Goal: Task Accomplishment & Management: Manage account settings

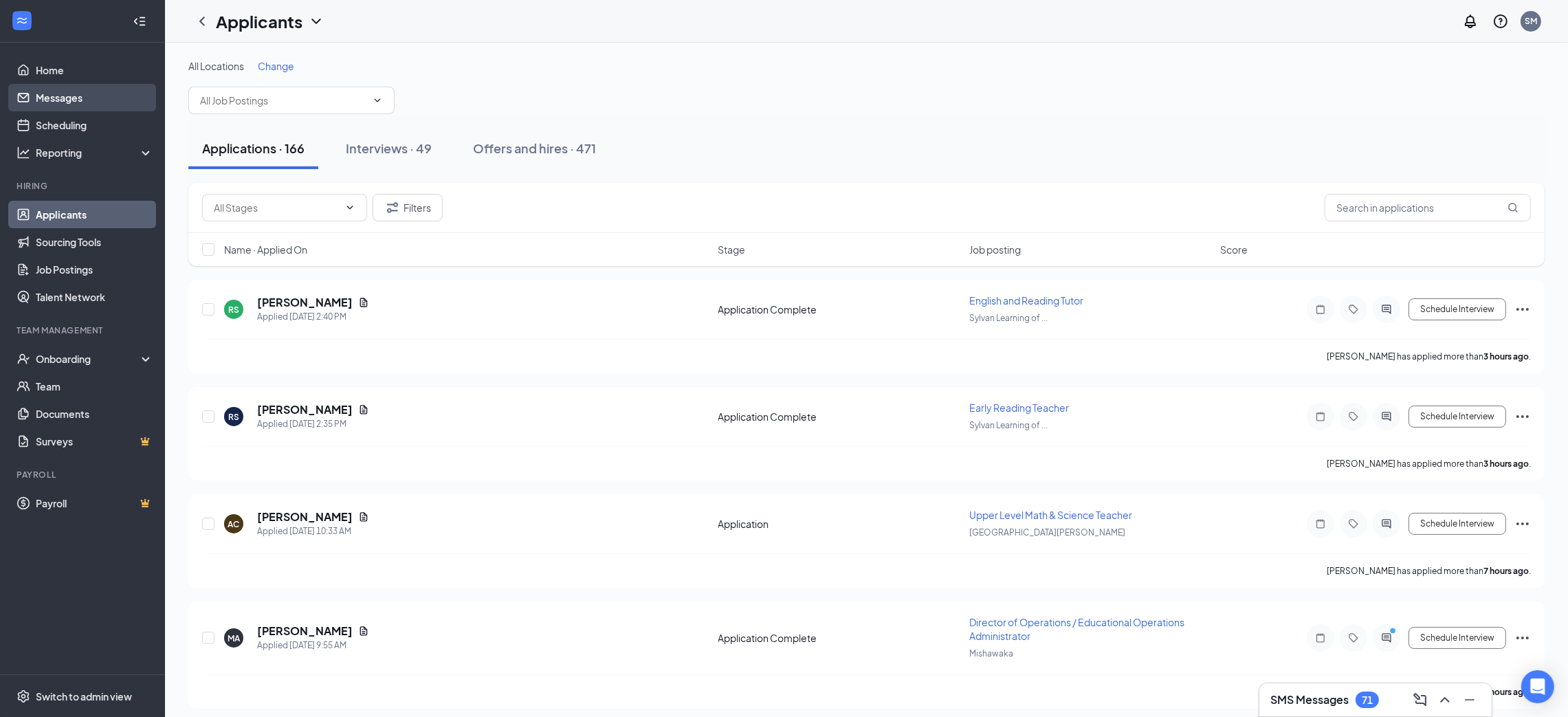
click at [66, 100] on link "Messages" at bounding box center [95, 97] width 118 height 28
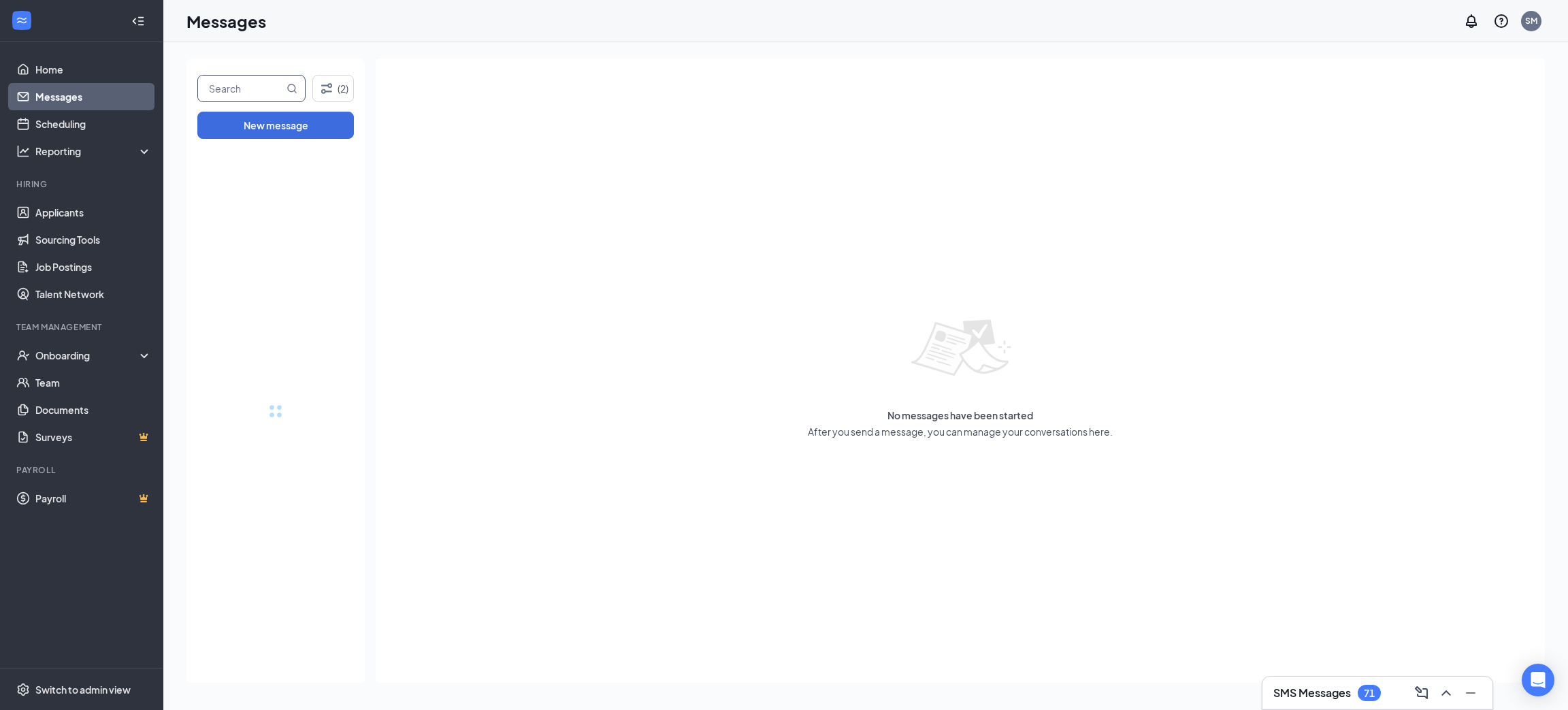
click at [248, 87] on input "text" at bounding box center [241, 87] width 86 height 25
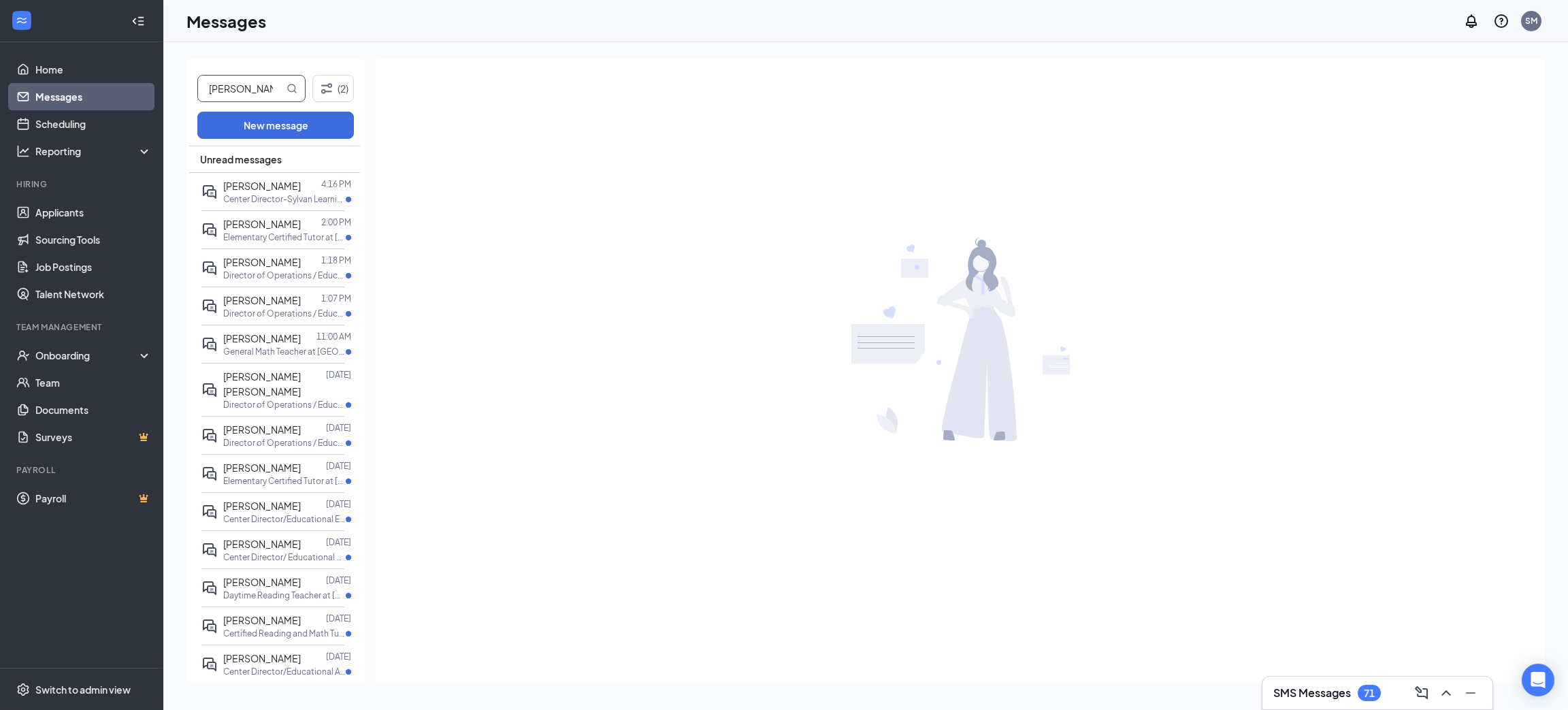
type input "[PERSON_NAME]"
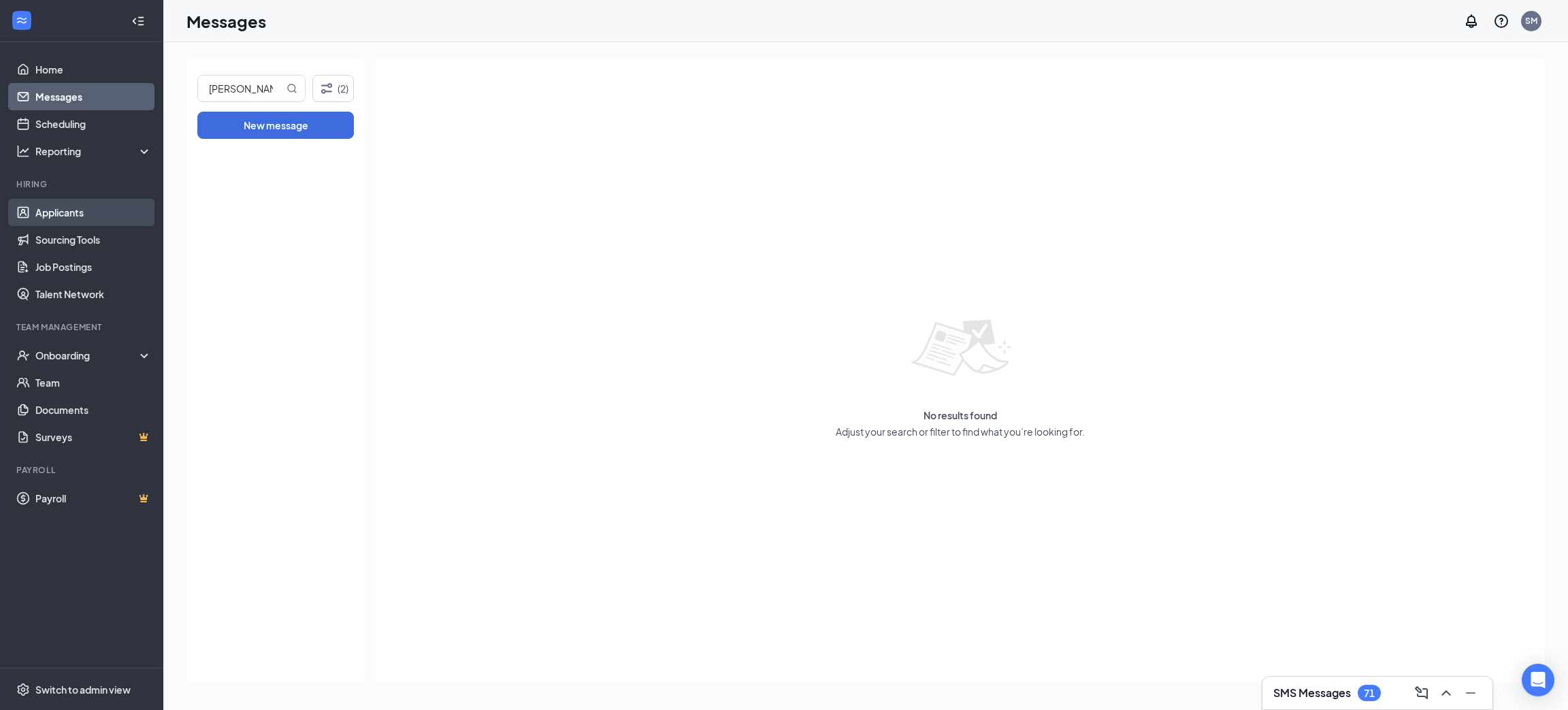
click at [77, 199] on link "Applicants" at bounding box center [94, 212] width 117 height 27
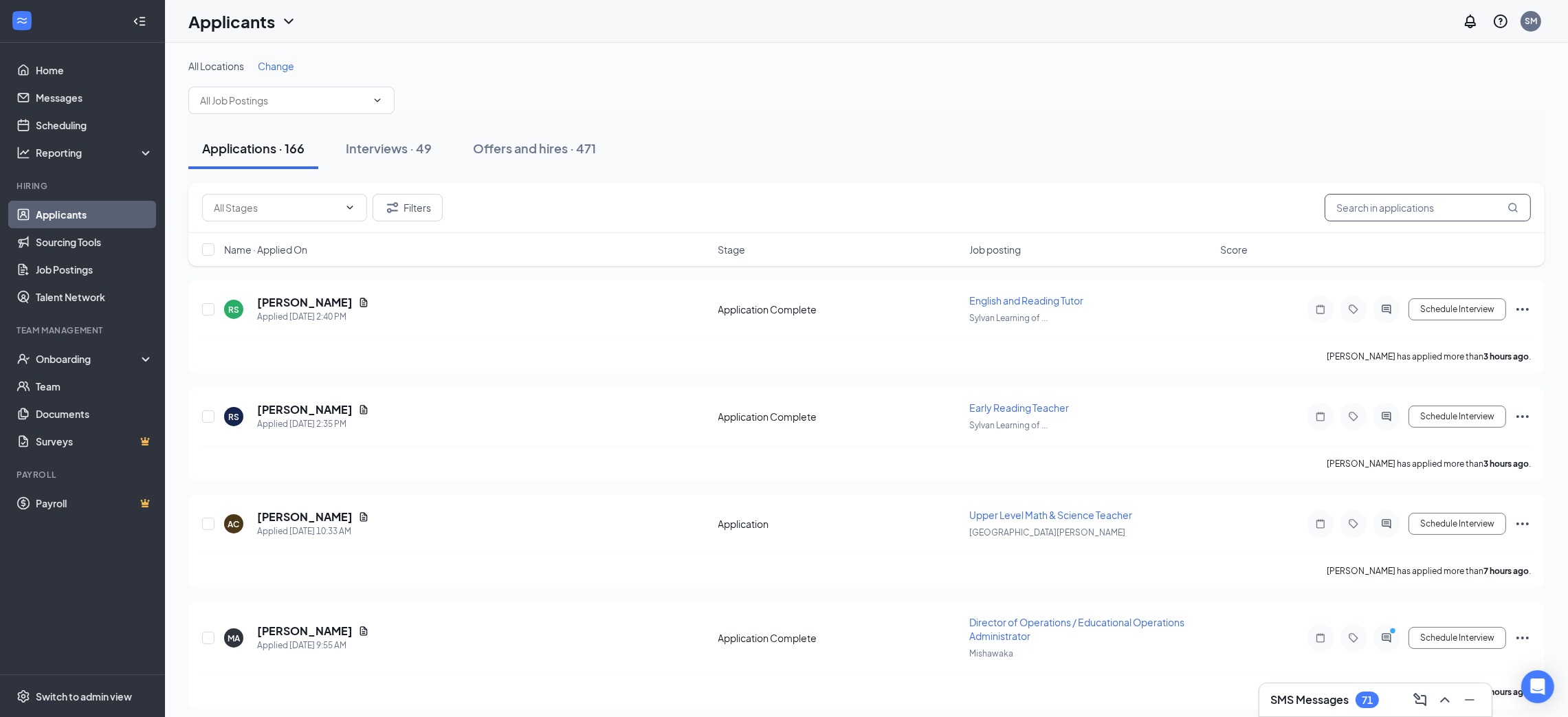
click at [1389, 203] on input "text" at bounding box center [1427, 207] width 206 height 28
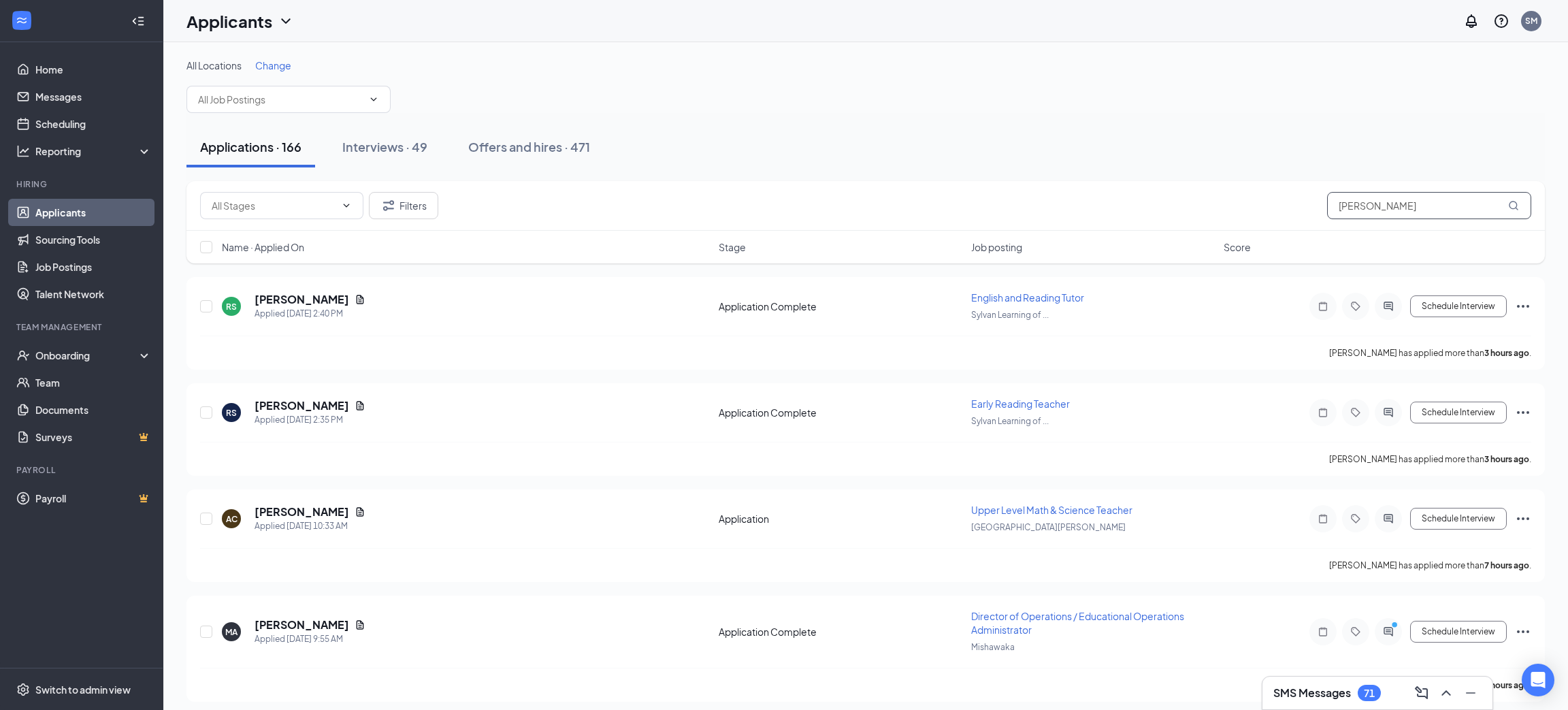
type input "[PERSON_NAME]"
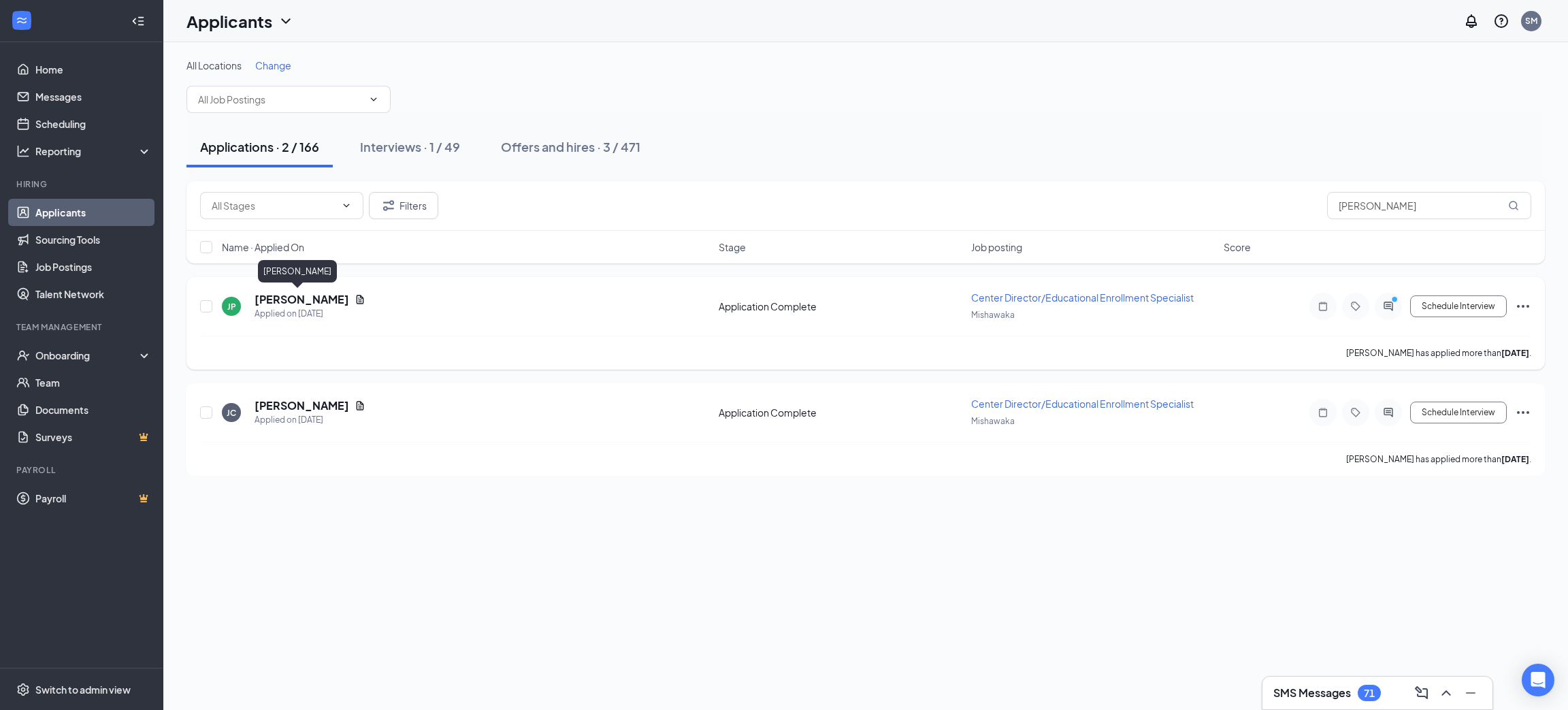
click at [302, 292] on h5 "[PERSON_NAME]" at bounding box center [302, 299] width 95 height 15
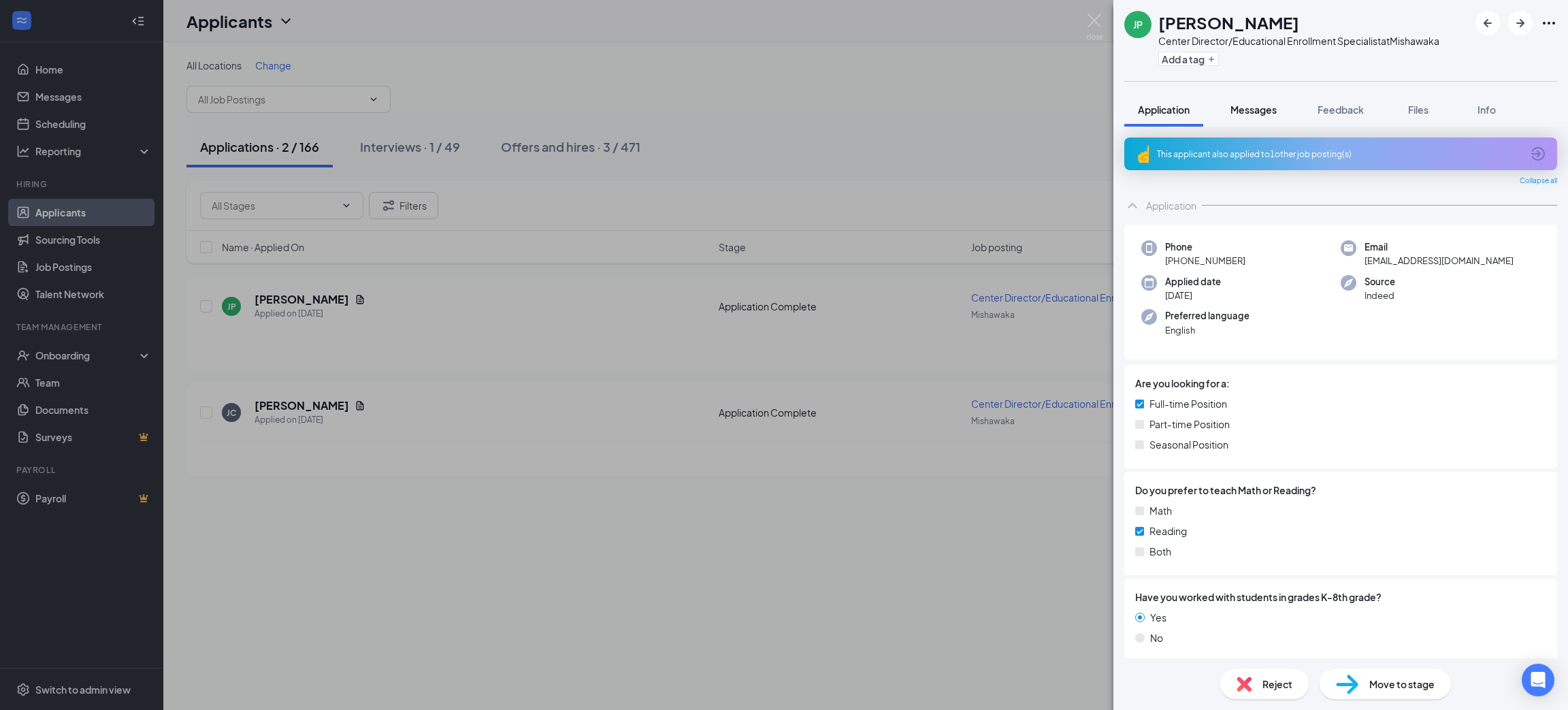
click at [1259, 117] on button "Messages" at bounding box center [1254, 109] width 73 height 34
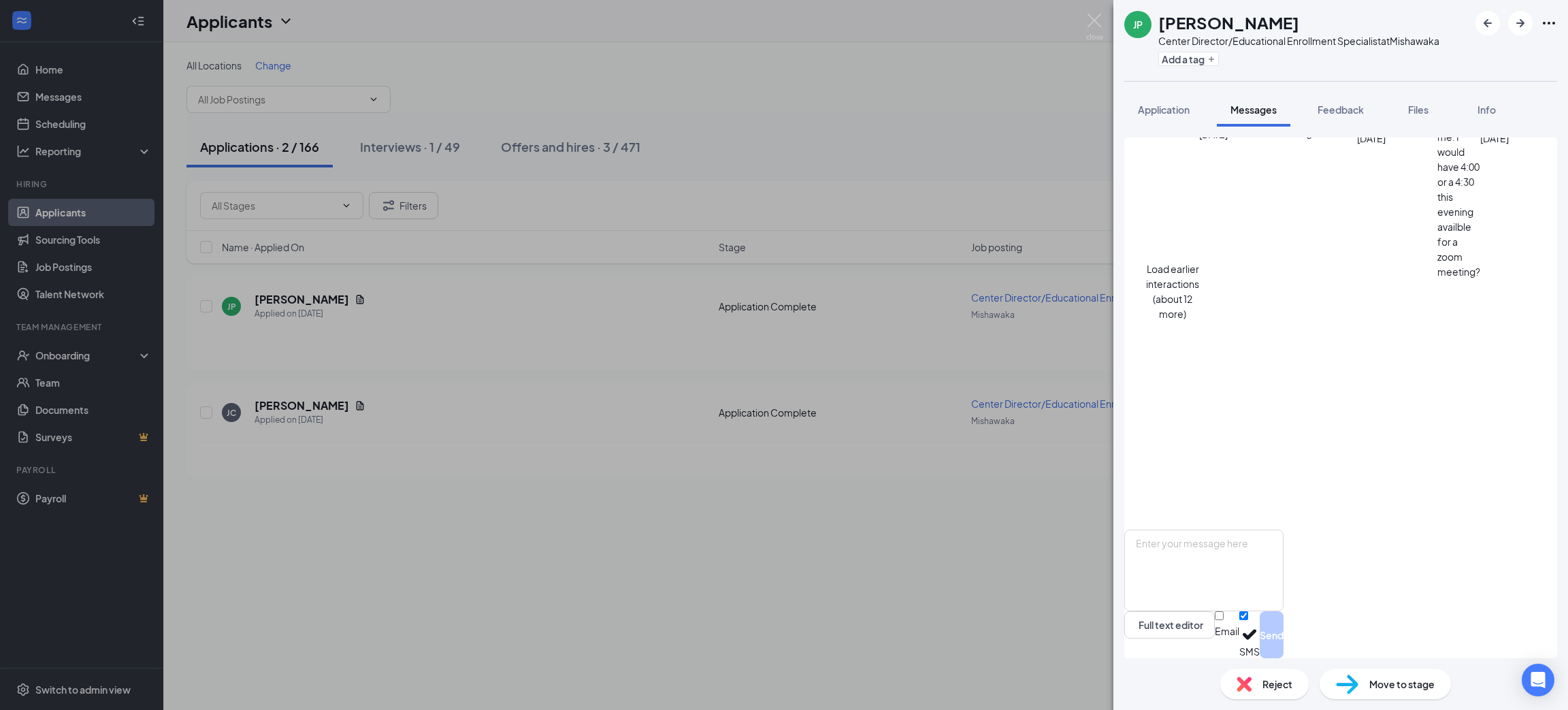
scroll to position [646, 0]
click at [1234, 568] on textarea at bounding box center [1203, 570] width 159 height 82
type textarea "Afternoon [PERSON_NAME] -- I see that you scheduled an interview for this posit…"
click at [1284, 631] on button "Send" at bounding box center [1271, 635] width 24 height 47
click at [63, 128] on div "JP [PERSON_NAME] Center Director/Educational Enrollment Specialist at [GEOGRAPH…" at bounding box center [784, 355] width 1568 height 710
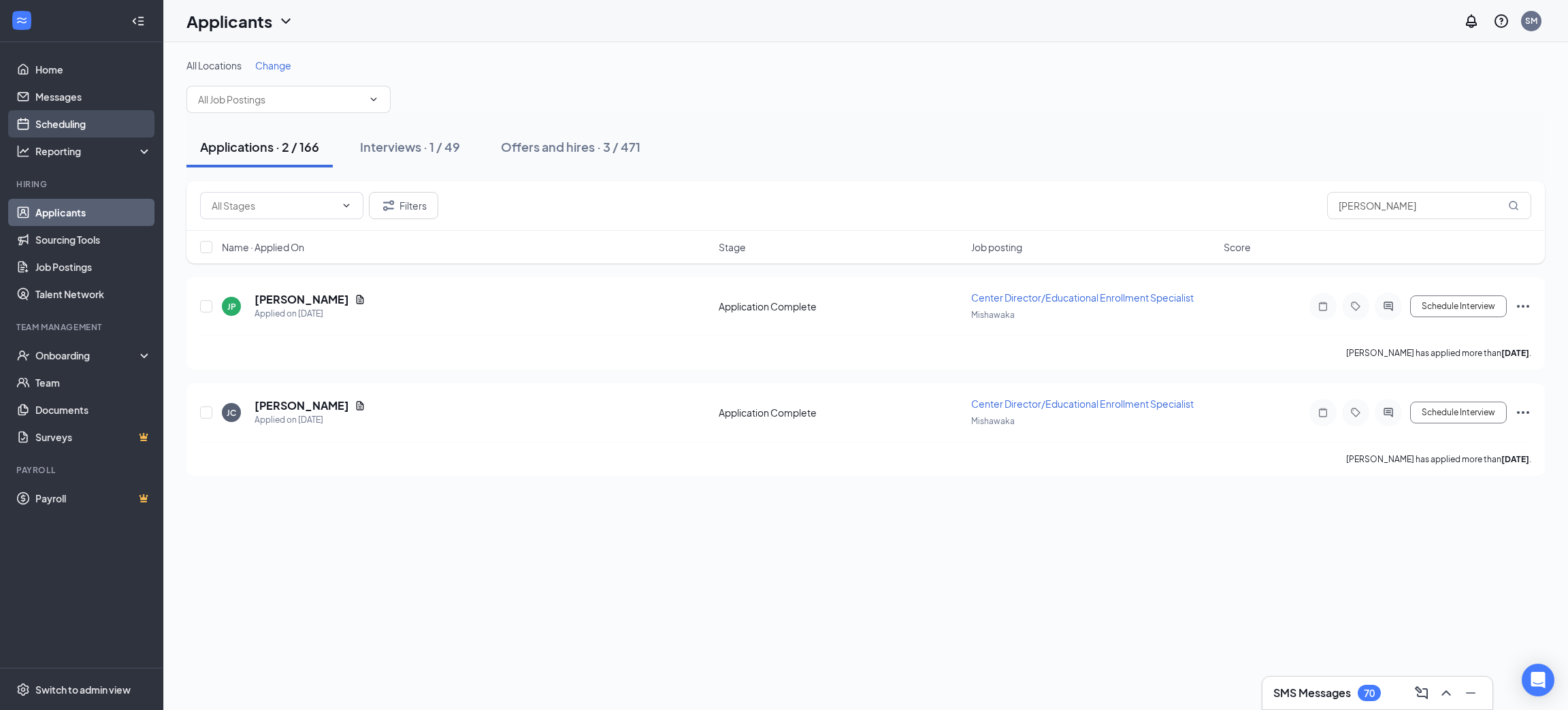
click at [64, 122] on link "Scheduling" at bounding box center [94, 123] width 117 height 27
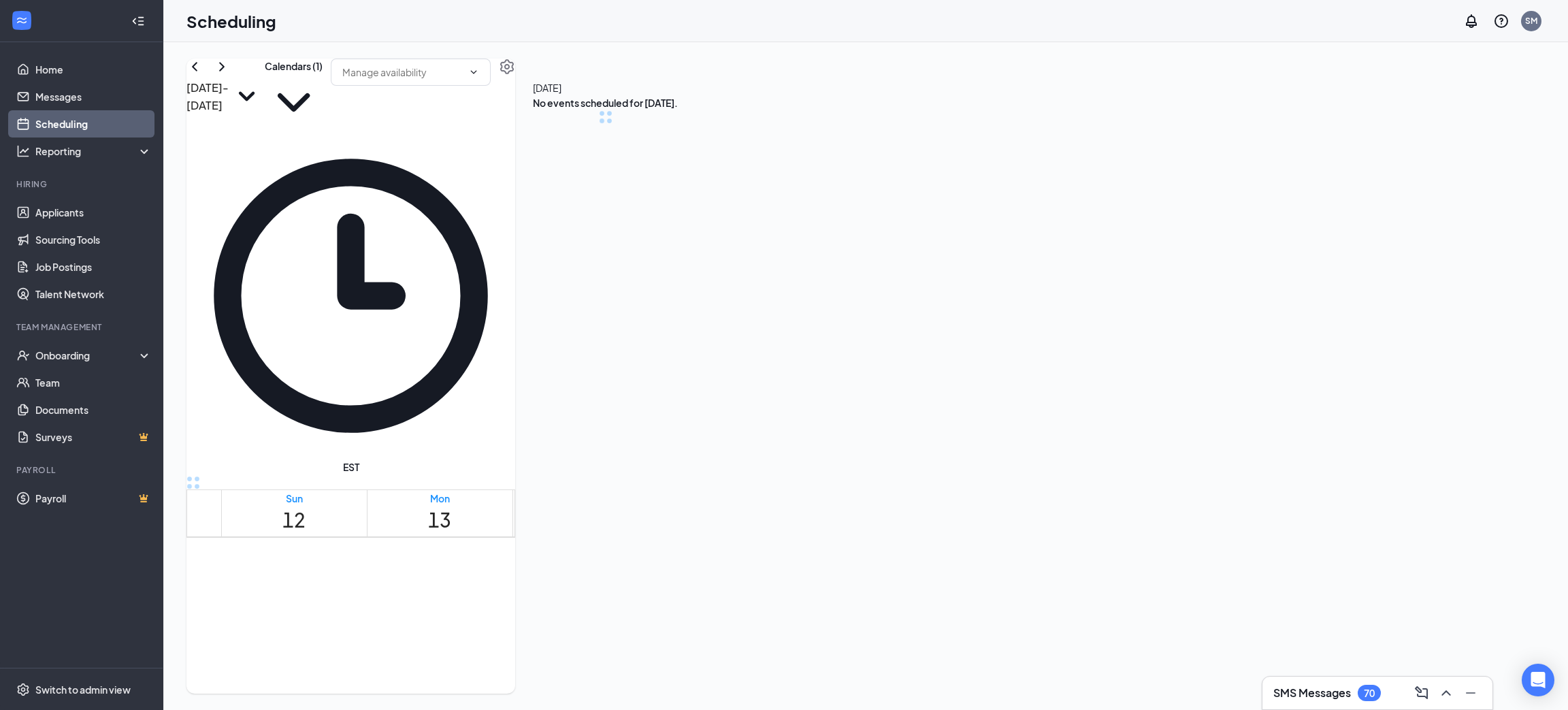
scroll to position [668, 0]
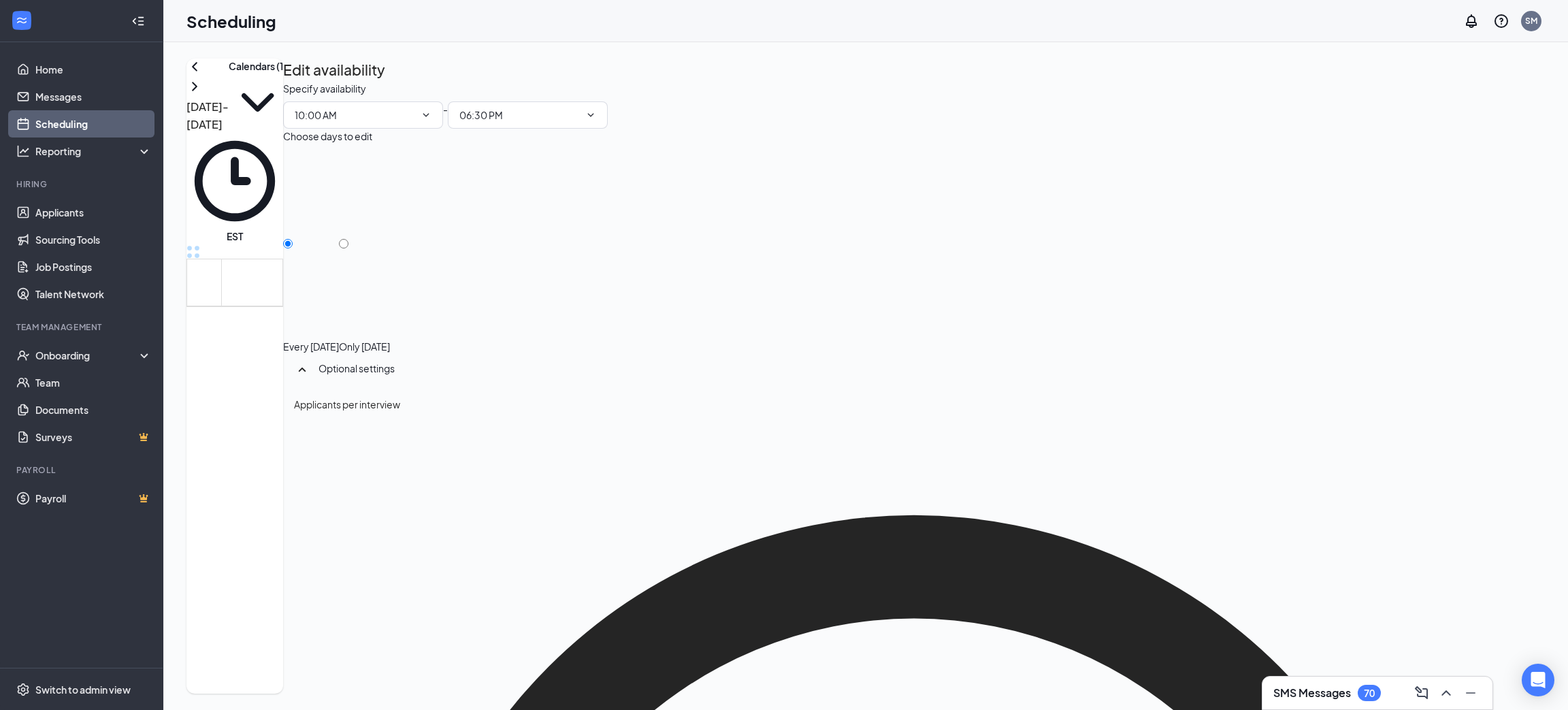
click at [873, 549] on div "1" at bounding box center [881, 543] width 41 height 13
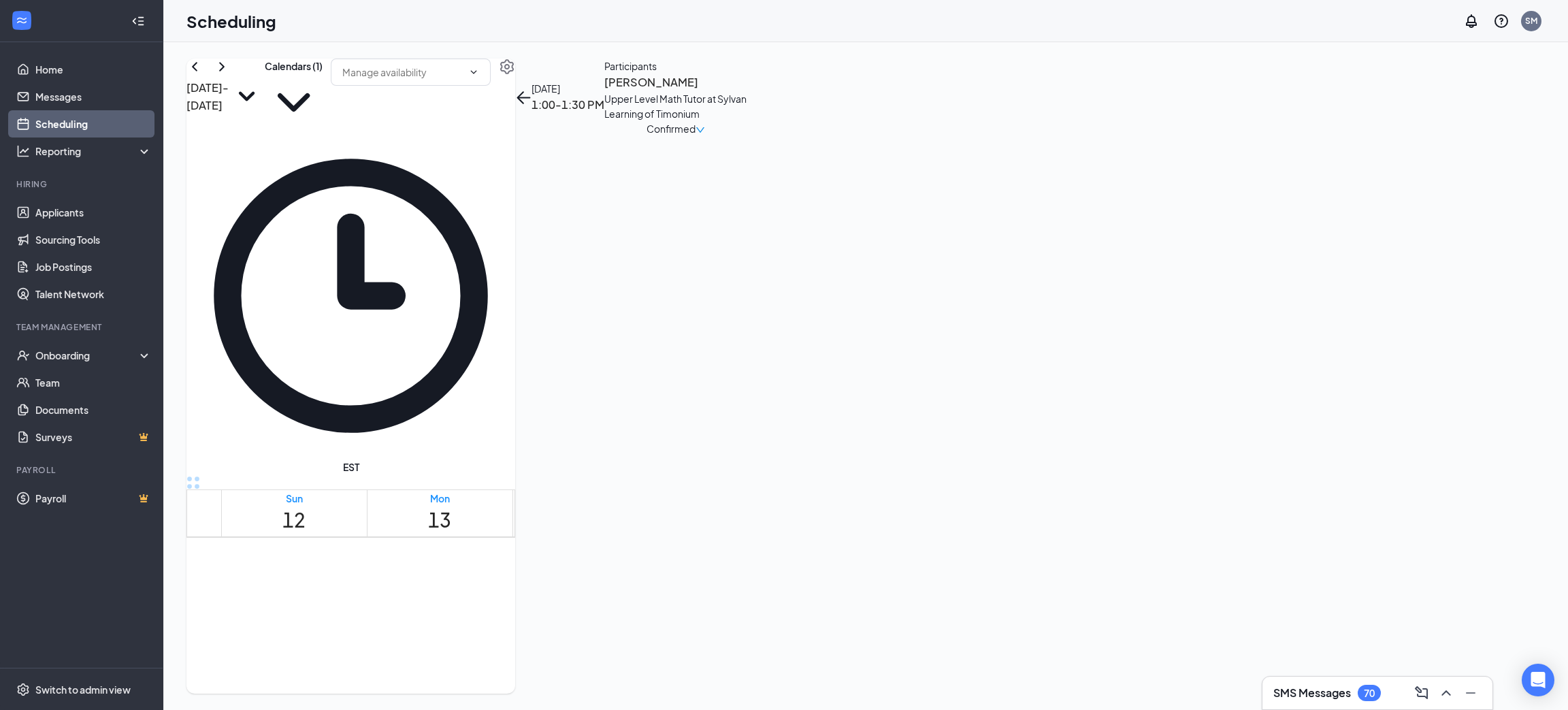
scroll to position [1156, 0]
click at [902, 279] on div "1" at bounding box center [923, 286] width 41 height 13
click at [230, 75] on button at bounding box center [221, 66] width 16 height 16
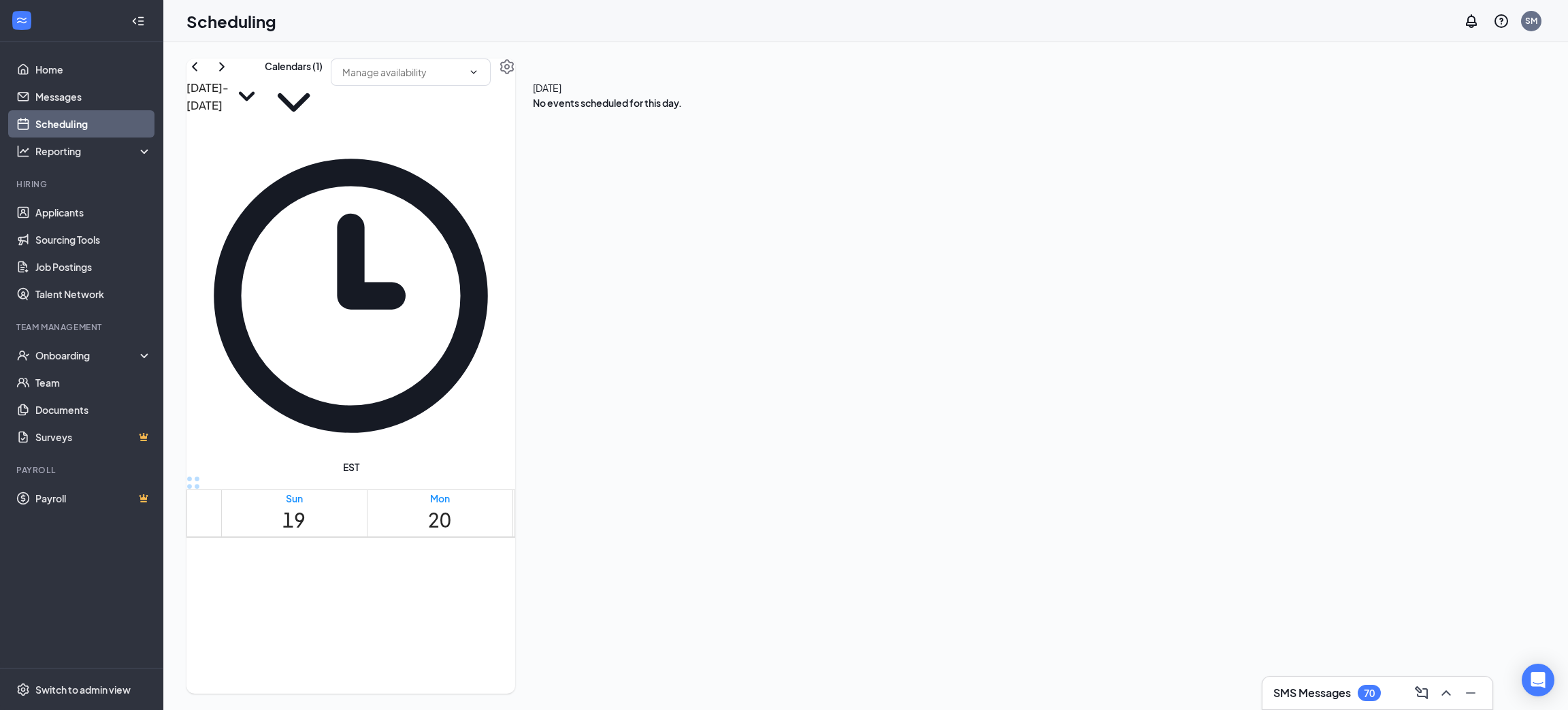
click at [890, 528] on span "12:00-12:30 PM" at bounding box center [907, 534] width 63 height 14
click at [230, 75] on icon "ChevronRight" at bounding box center [221, 66] width 16 height 16
click at [436, 557] on span "6:00-6:30 PM" at bounding box center [447, 563] width 53 height 14
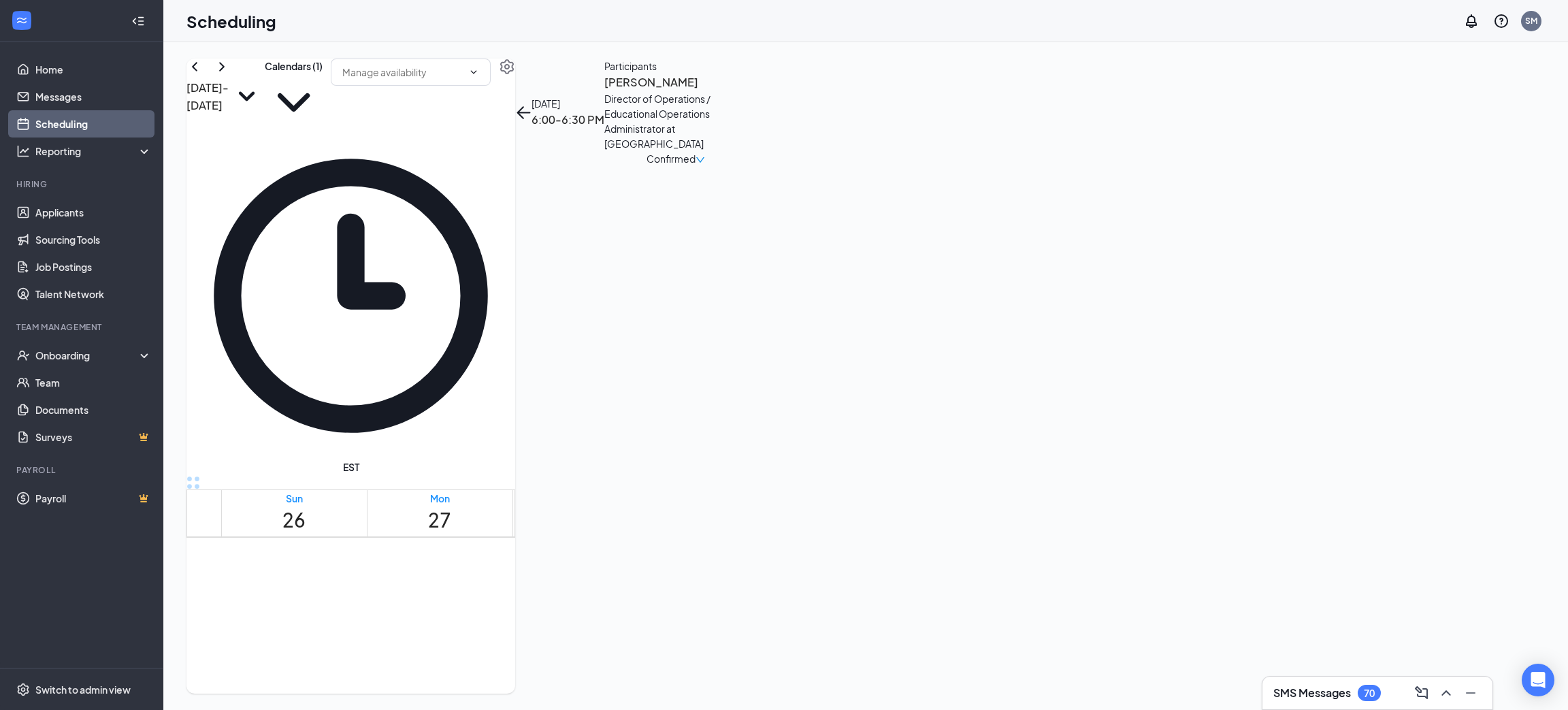
click at [695, 160] on span "Confirmed" at bounding box center [671, 159] width 49 height 15
click at [1426, 294] on span "Cancel" at bounding box center [1439, 302] width 93 height 15
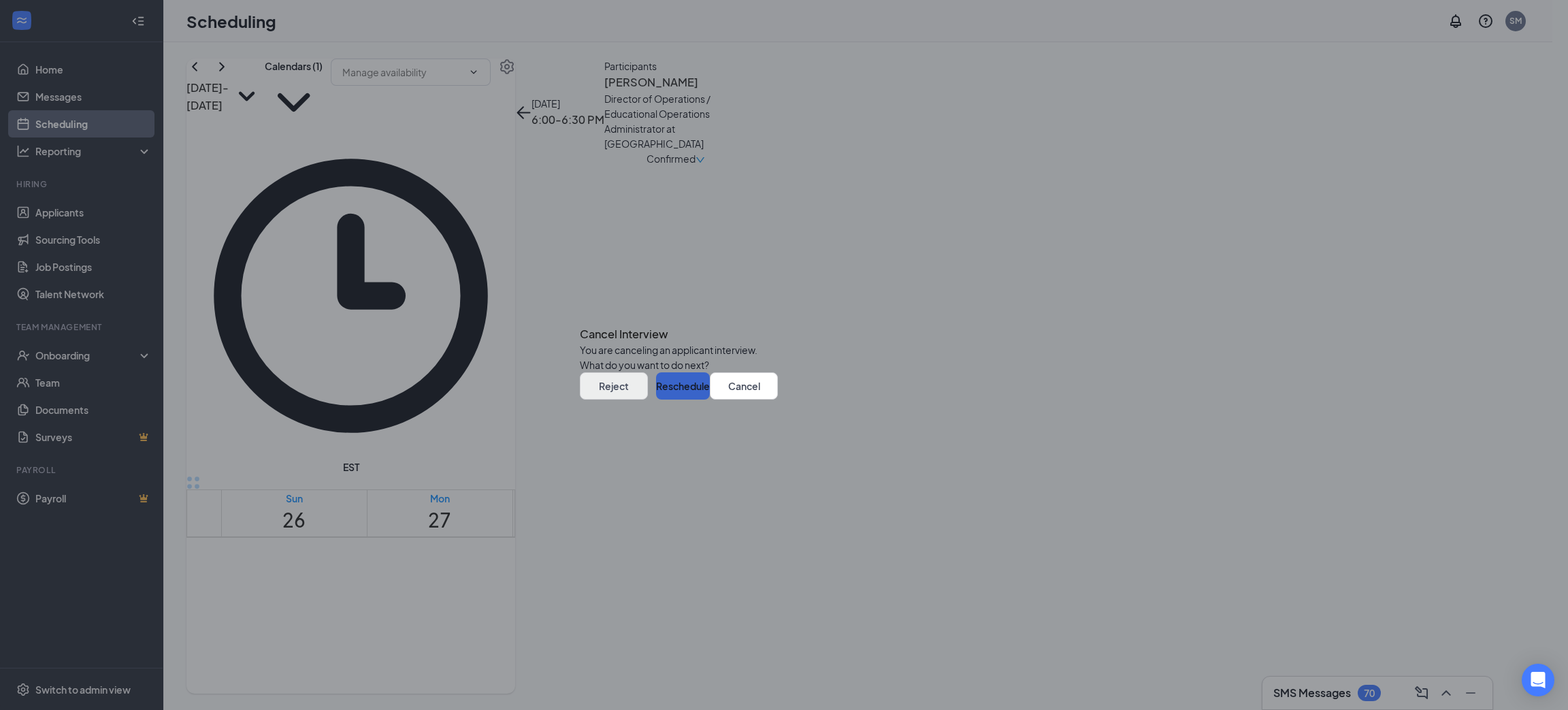
drag, startPoint x: 937, startPoint y: 422, endPoint x: 836, endPoint y: 423, distance: 101.0
click at [710, 400] on div "Reject Reschedule" at bounding box center [644, 386] width 130 height 27
click at [648, 400] on button "Reject" at bounding box center [613, 386] width 68 height 27
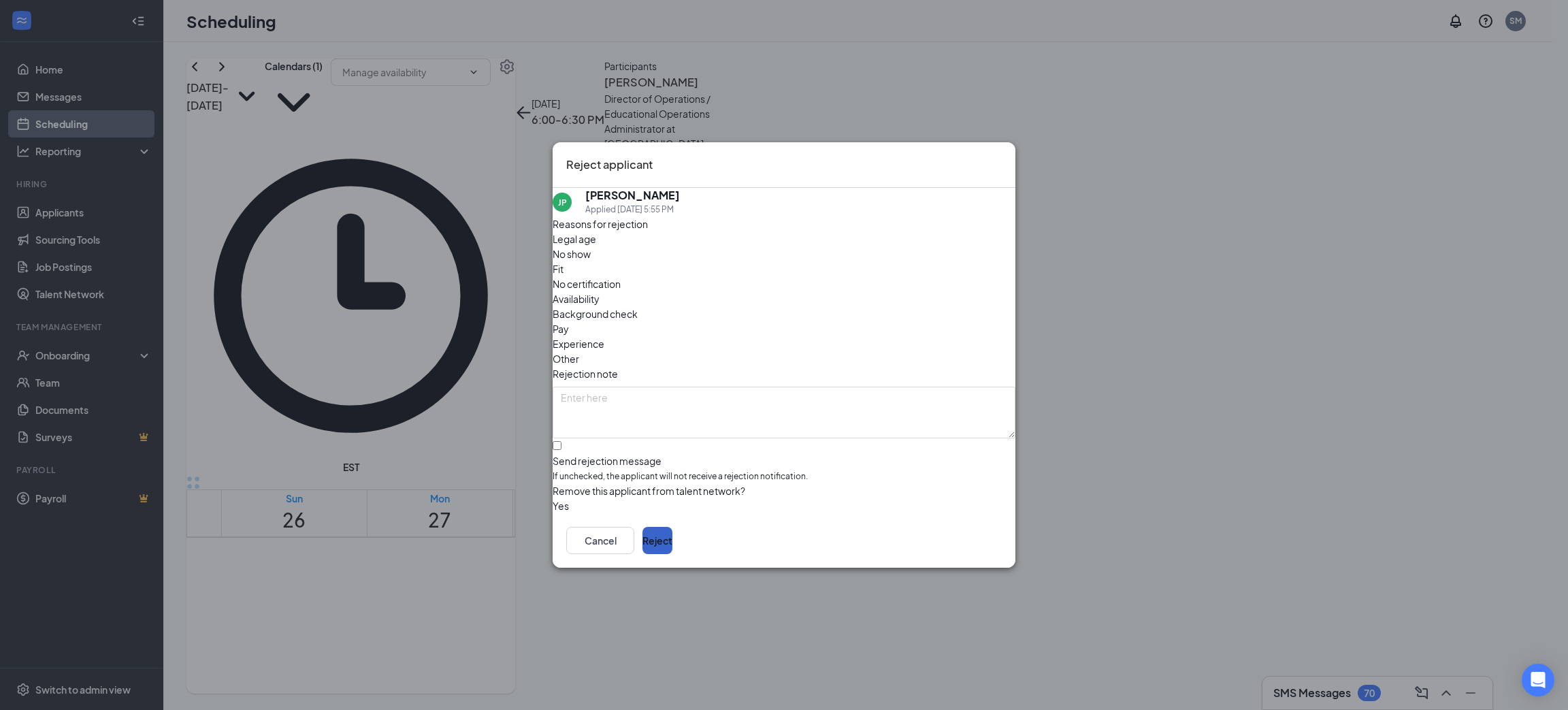
click at [673, 543] on button "Reject" at bounding box center [657, 540] width 30 height 27
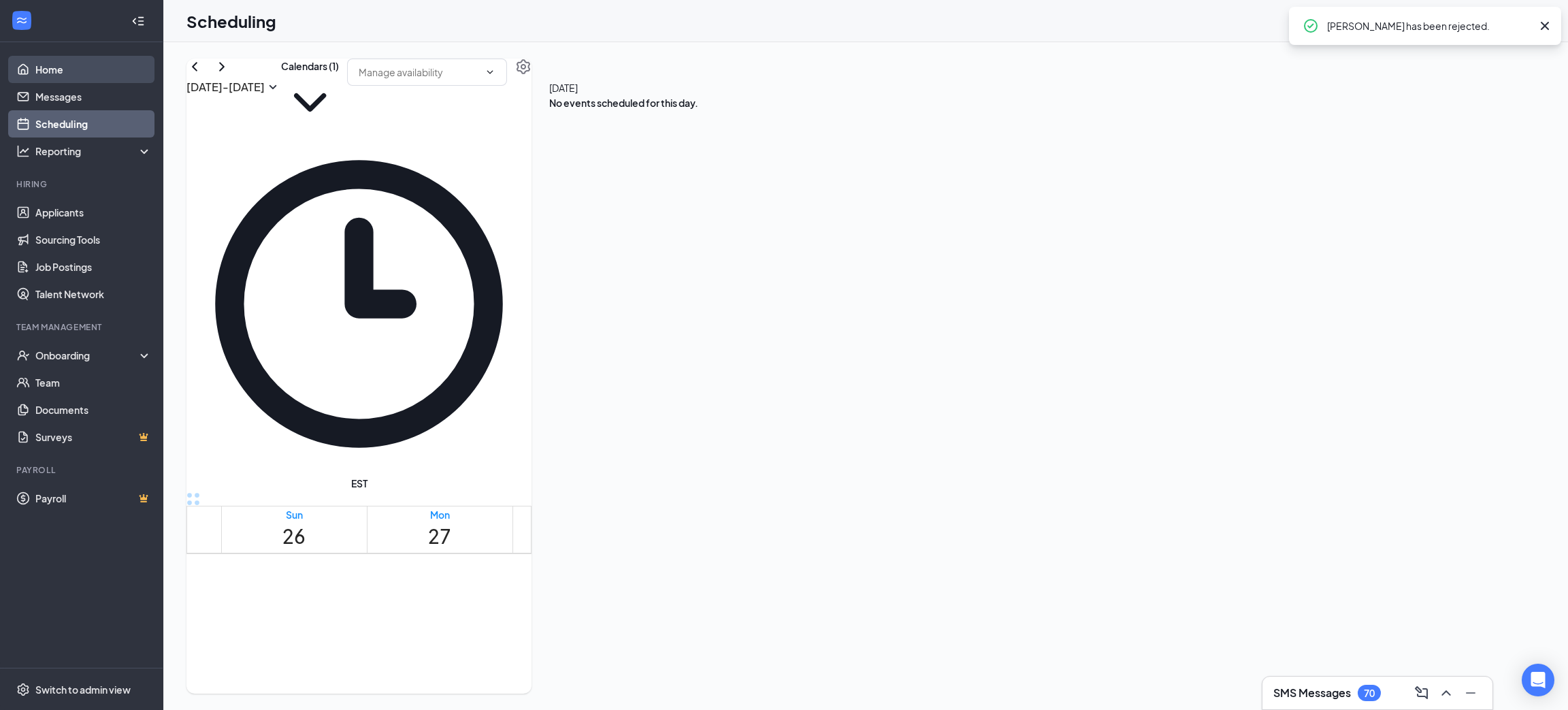
click at [51, 68] on link "Home" at bounding box center [94, 69] width 117 height 27
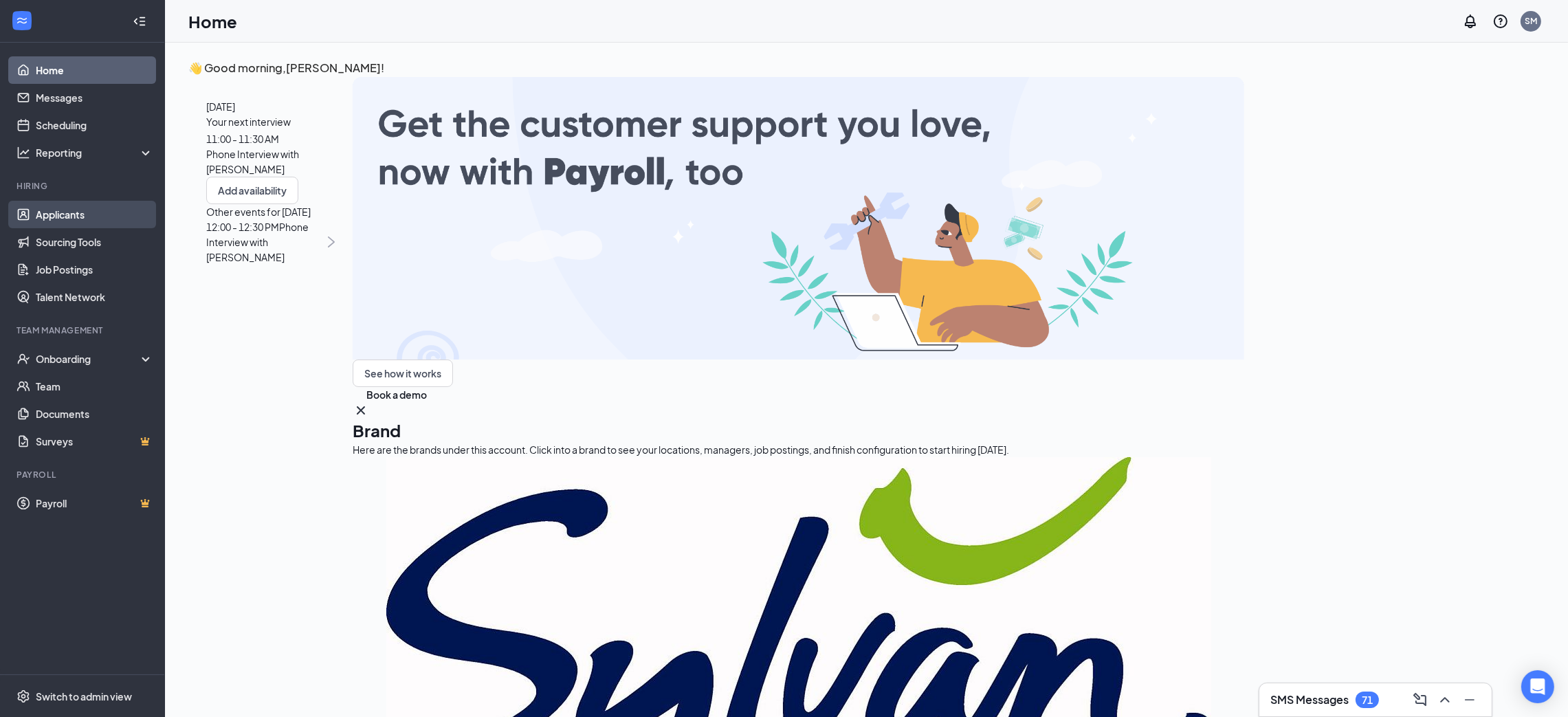
click at [79, 206] on link "Applicants" at bounding box center [95, 214] width 118 height 28
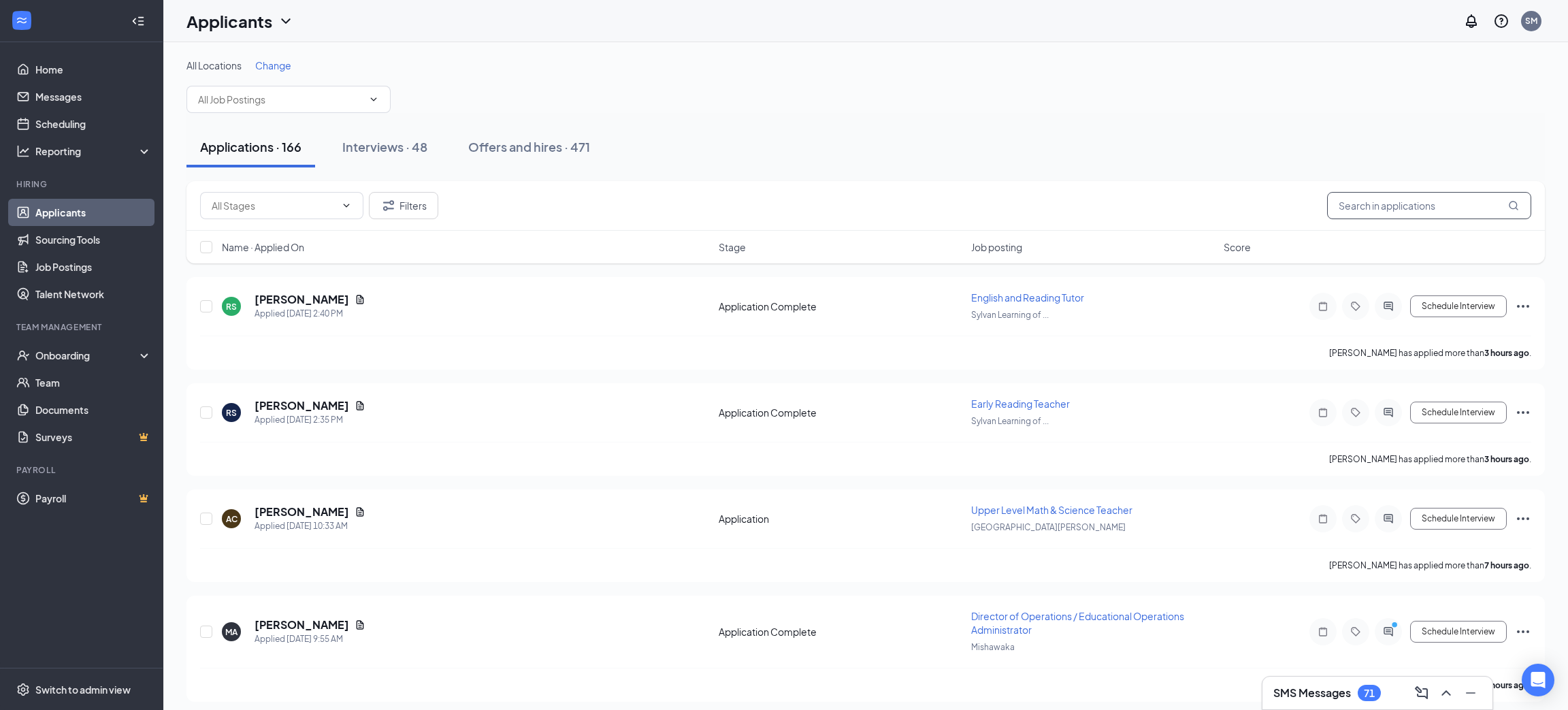
click at [1359, 204] on input "text" at bounding box center [1429, 205] width 204 height 27
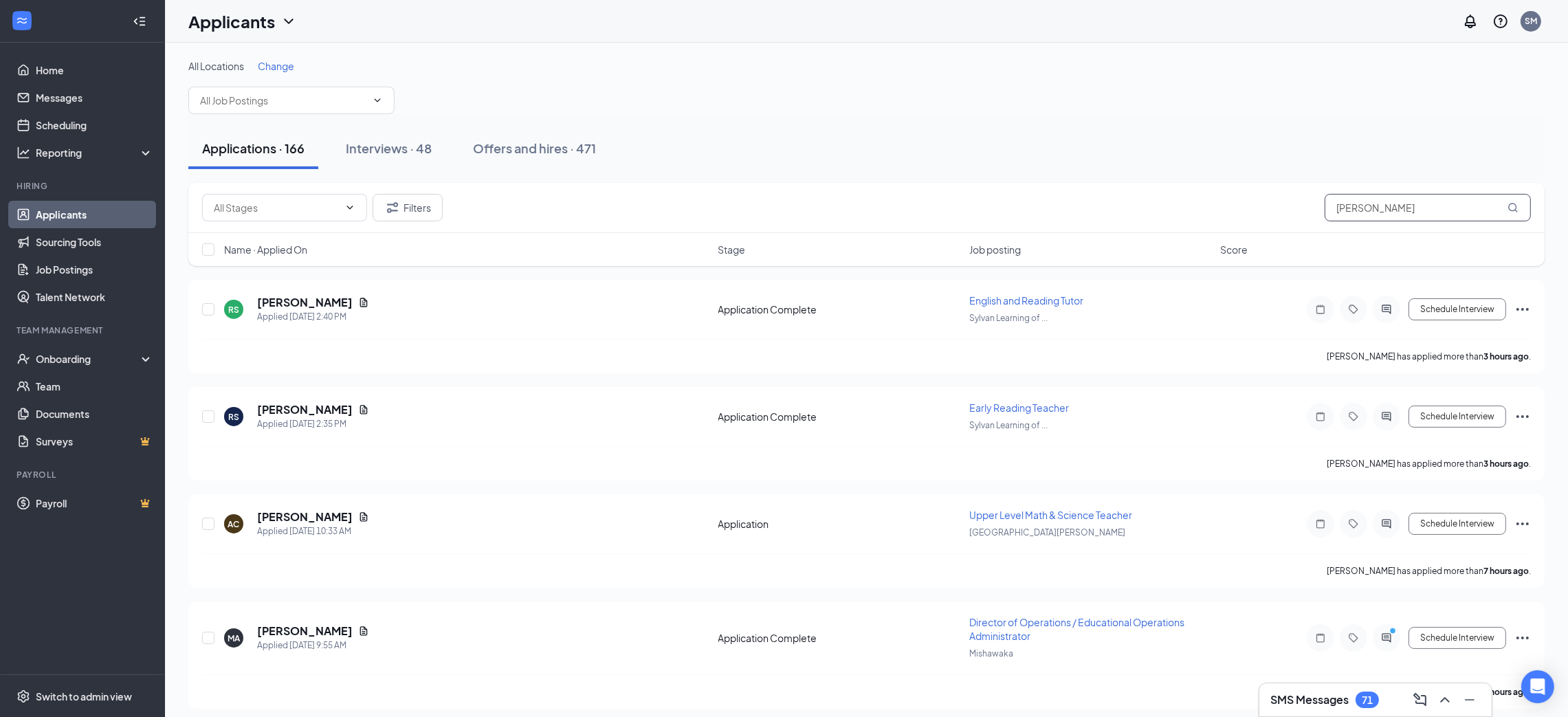
type input "[PERSON_NAME]"
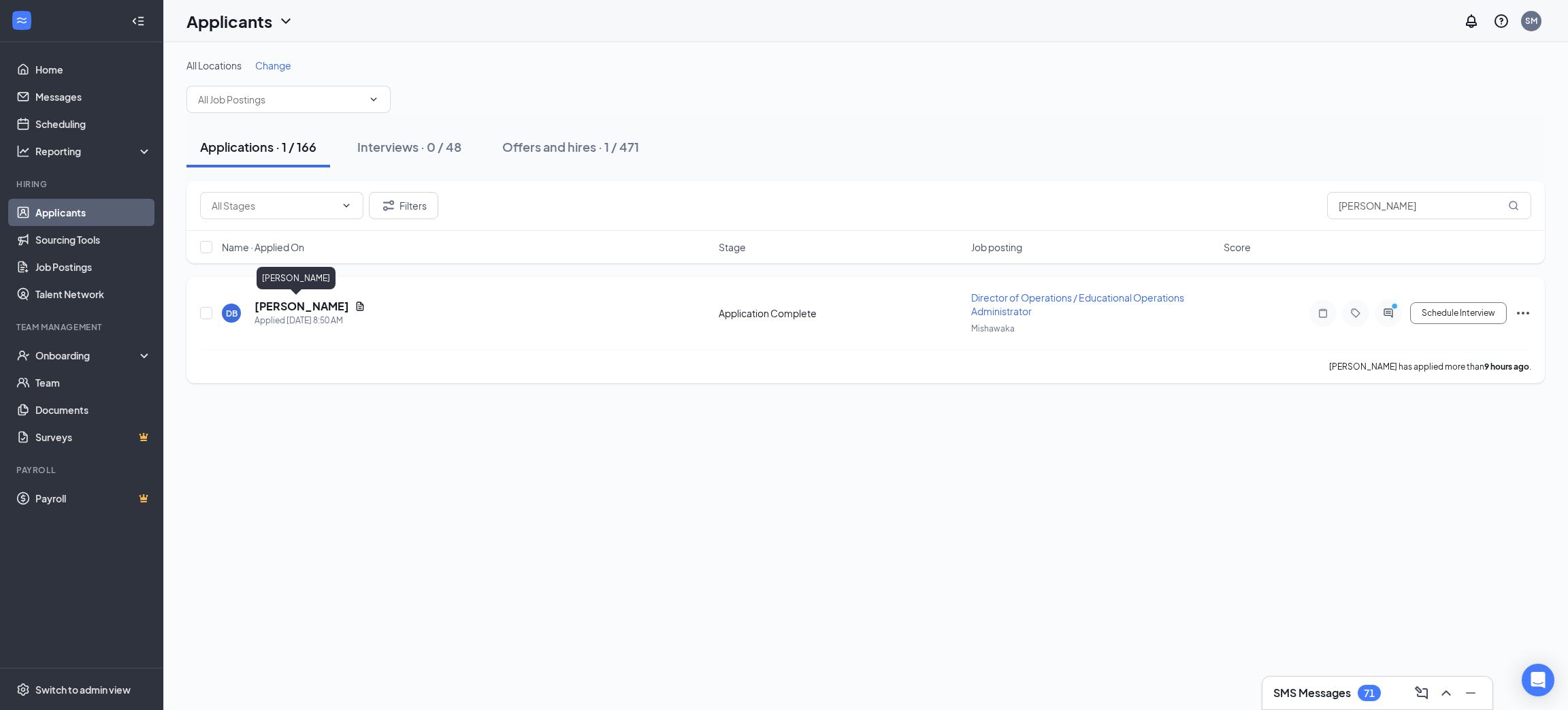
click at [296, 304] on h5 "[PERSON_NAME]" at bounding box center [302, 307] width 95 height 15
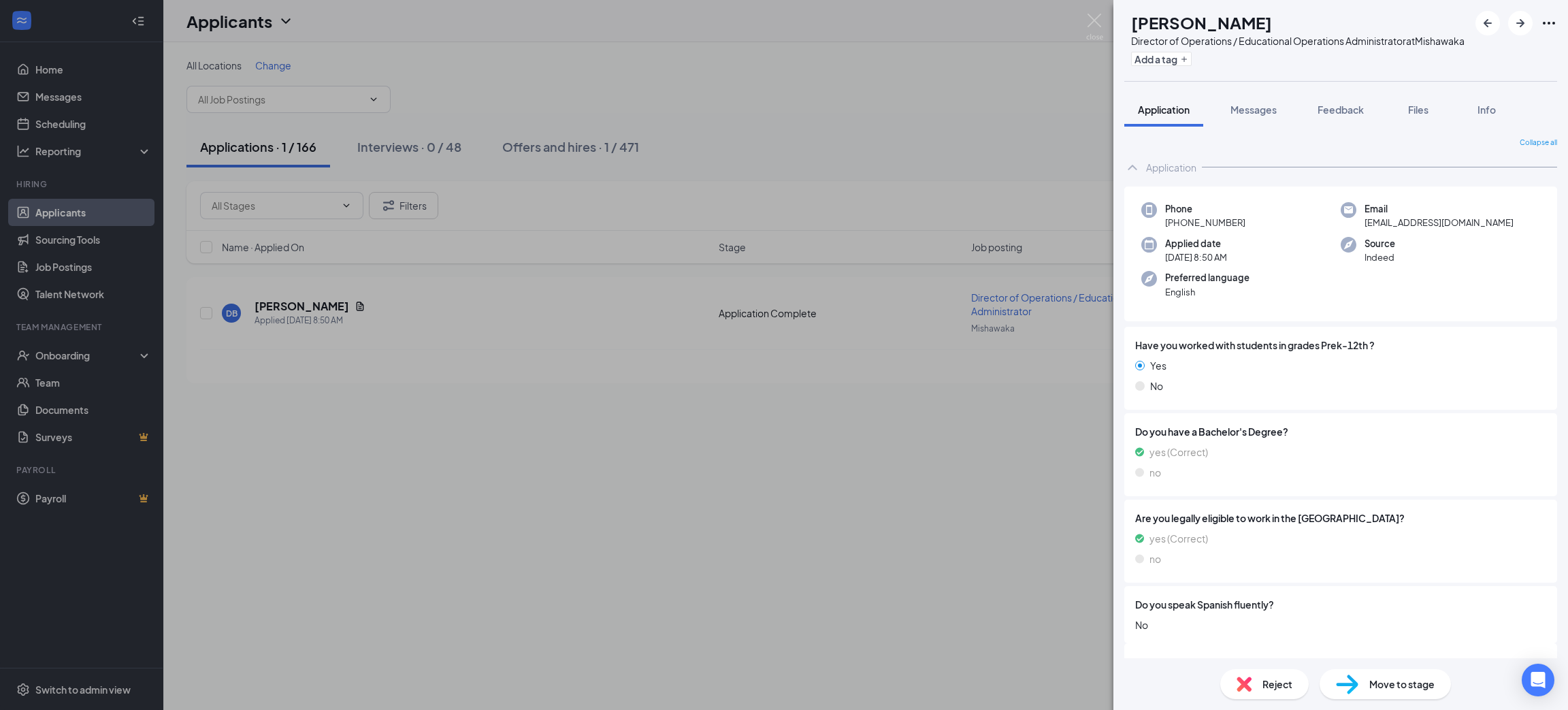
scroll to position [74, 0]
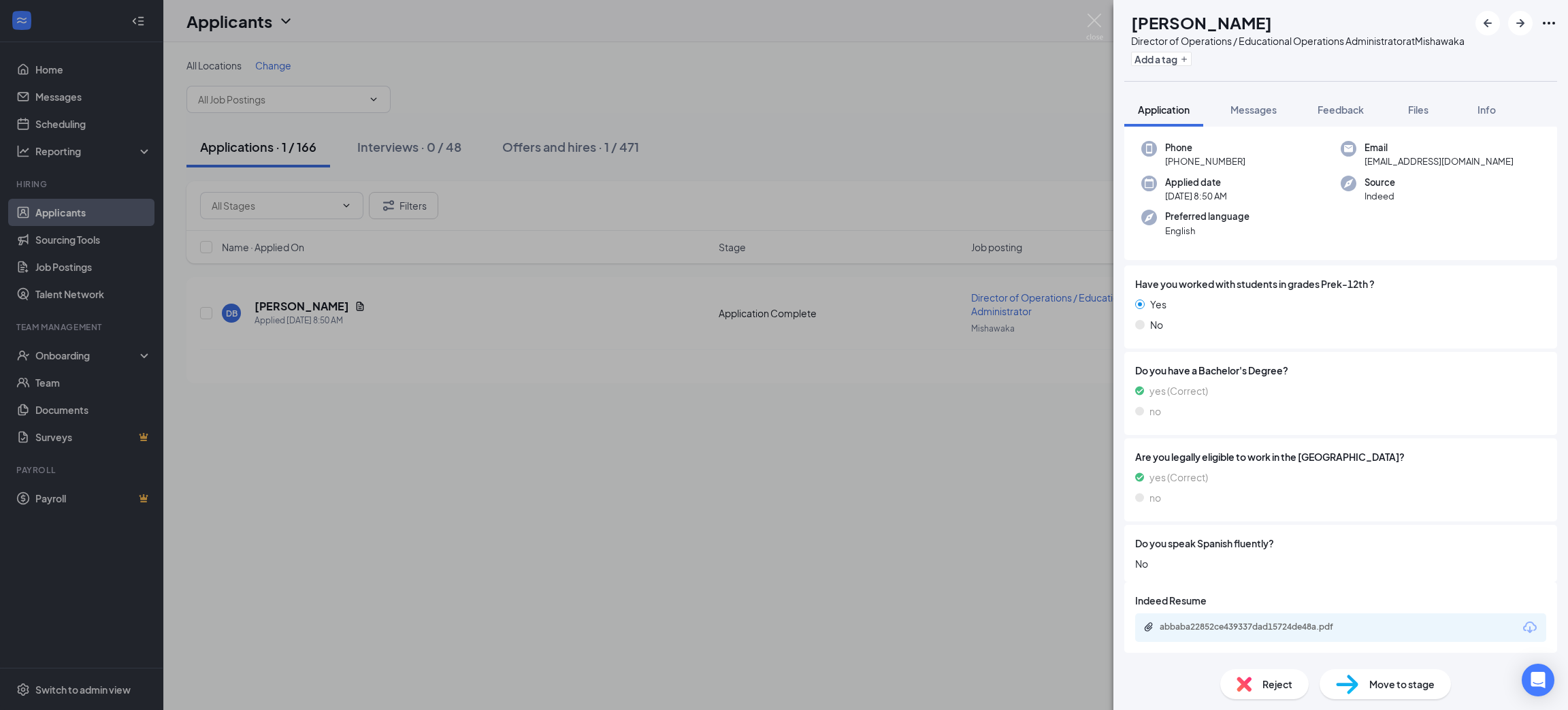
click at [1522, 626] on icon "Download" at bounding box center [1529, 626] width 16 height 16
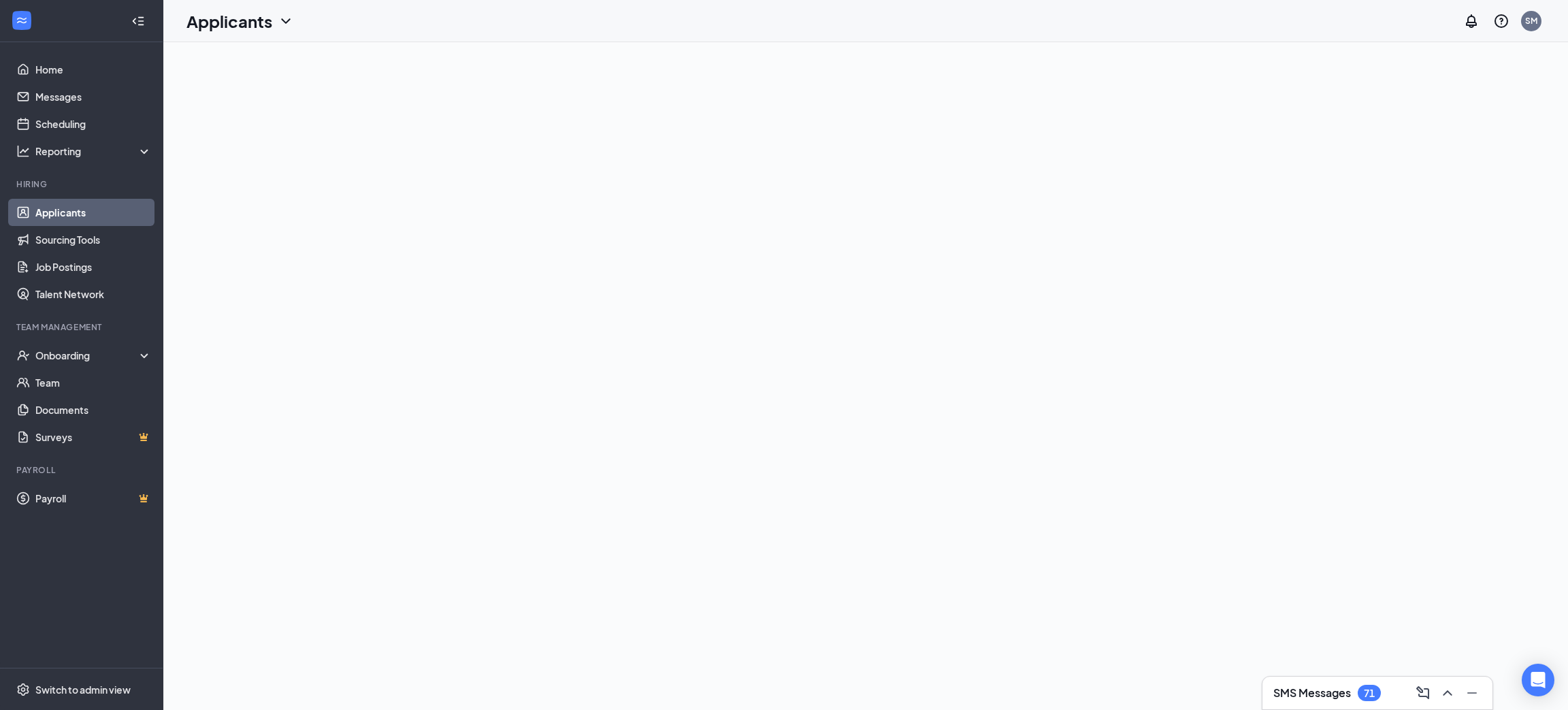
scroll to position [0, 0]
click at [51, 63] on link "Home" at bounding box center [94, 69] width 117 height 27
click at [72, 203] on link "Applicants" at bounding box center [94, 212] width 117 height 27
